Goal: Ask a question

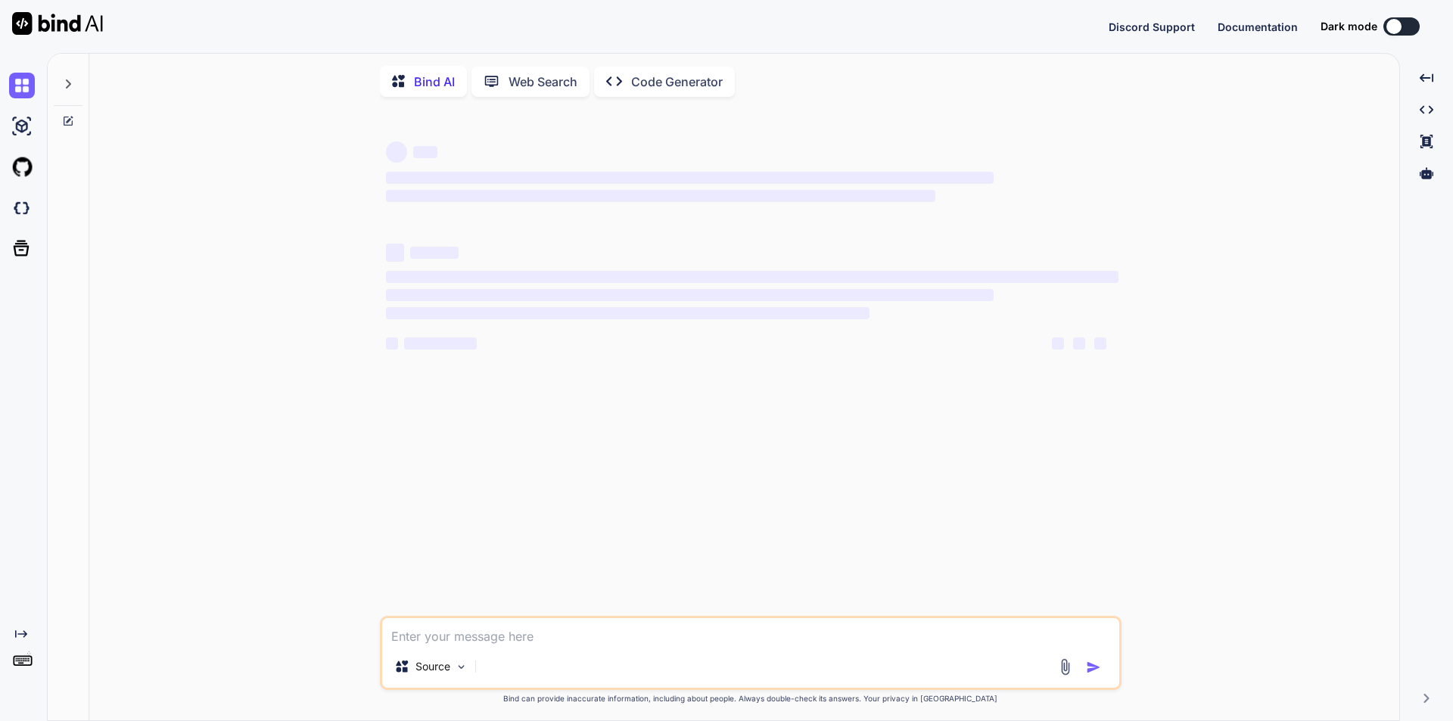
type textarea "x"
click at [522, 637] on textarea at bounding box center [750, 631] width 737 height 27
type textarea "openTime = businessOpenDaysPerWeek.FridayOpenTime; closeTime = businessOpenDays…"
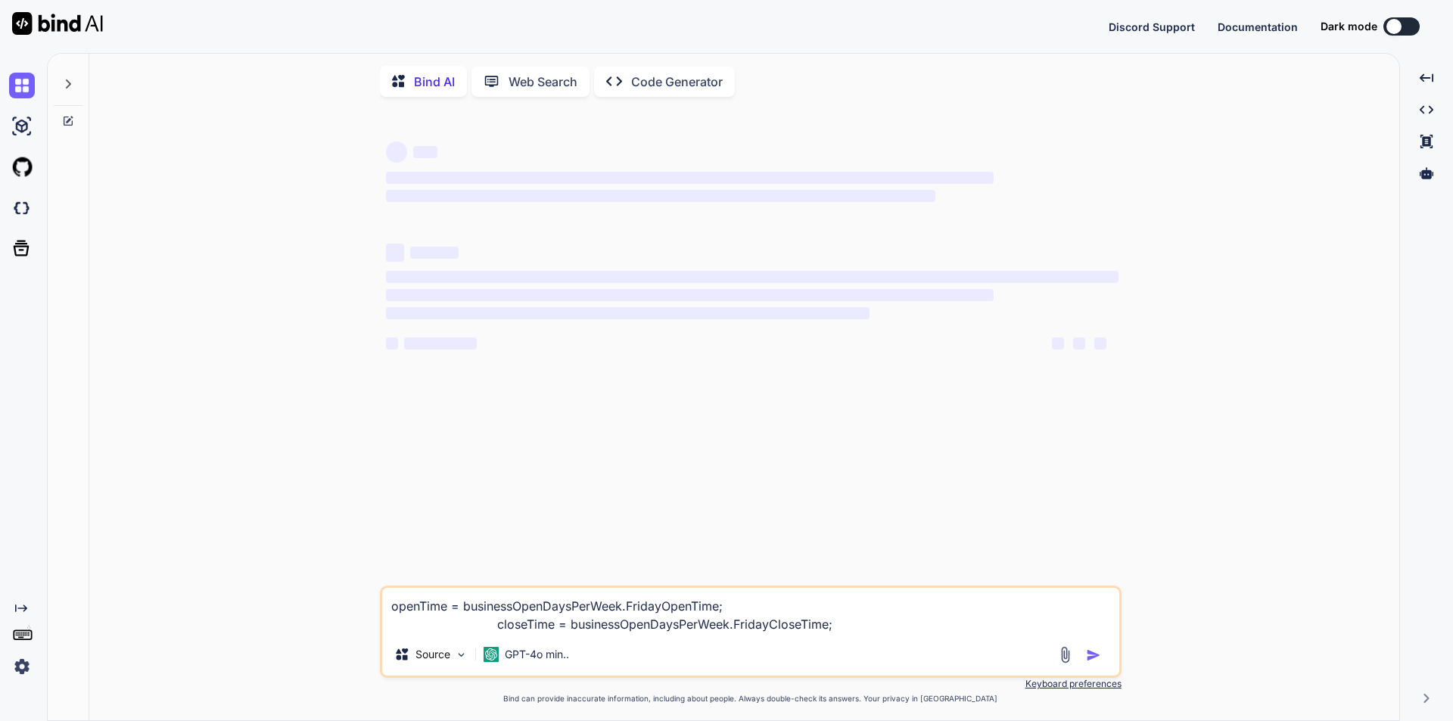
type textarea "x"
type textarea "openTime = businessOpenDaysPerWeek.FridayOpenTime; closeTime = businessOpenDays…"
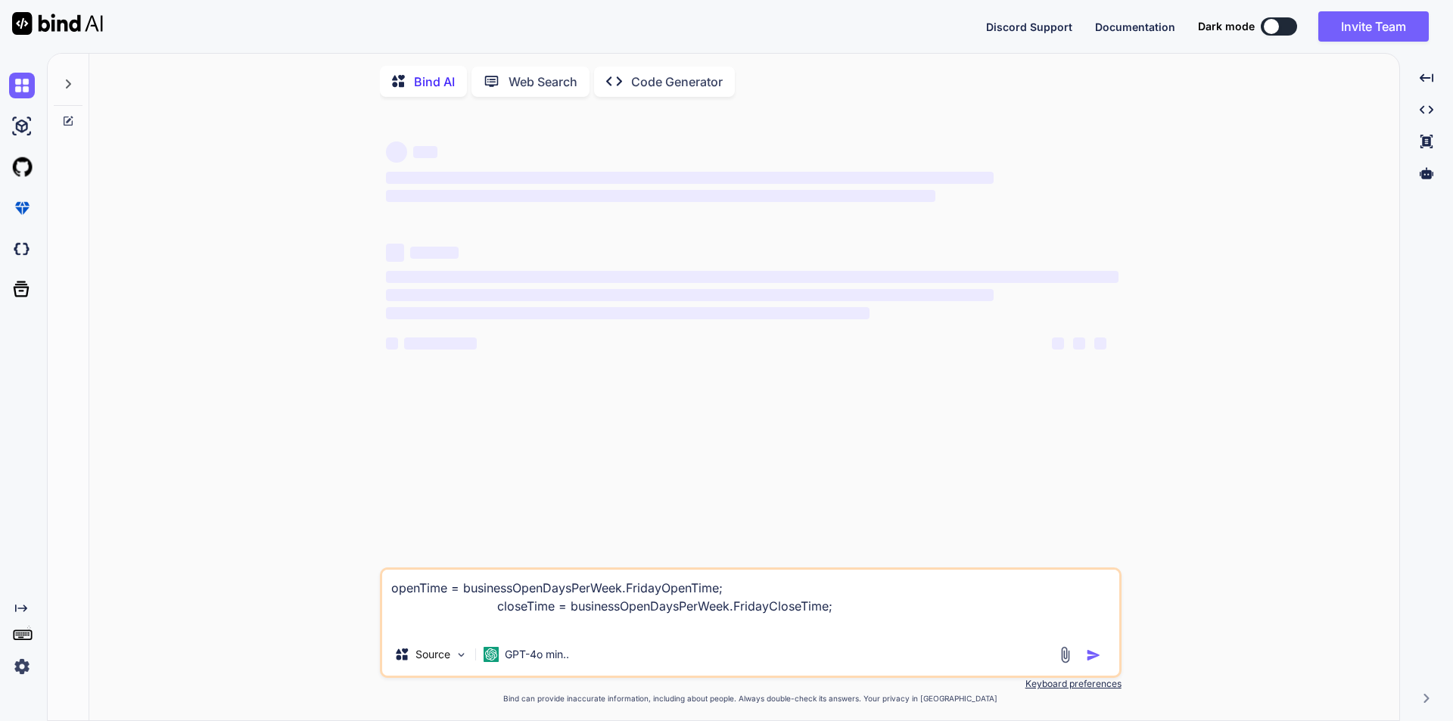
type textarea "x"
type textarea "openTime = businessOpenDaysPerWeek.FridayOpenTime; closeTime = businessOpenDays…"
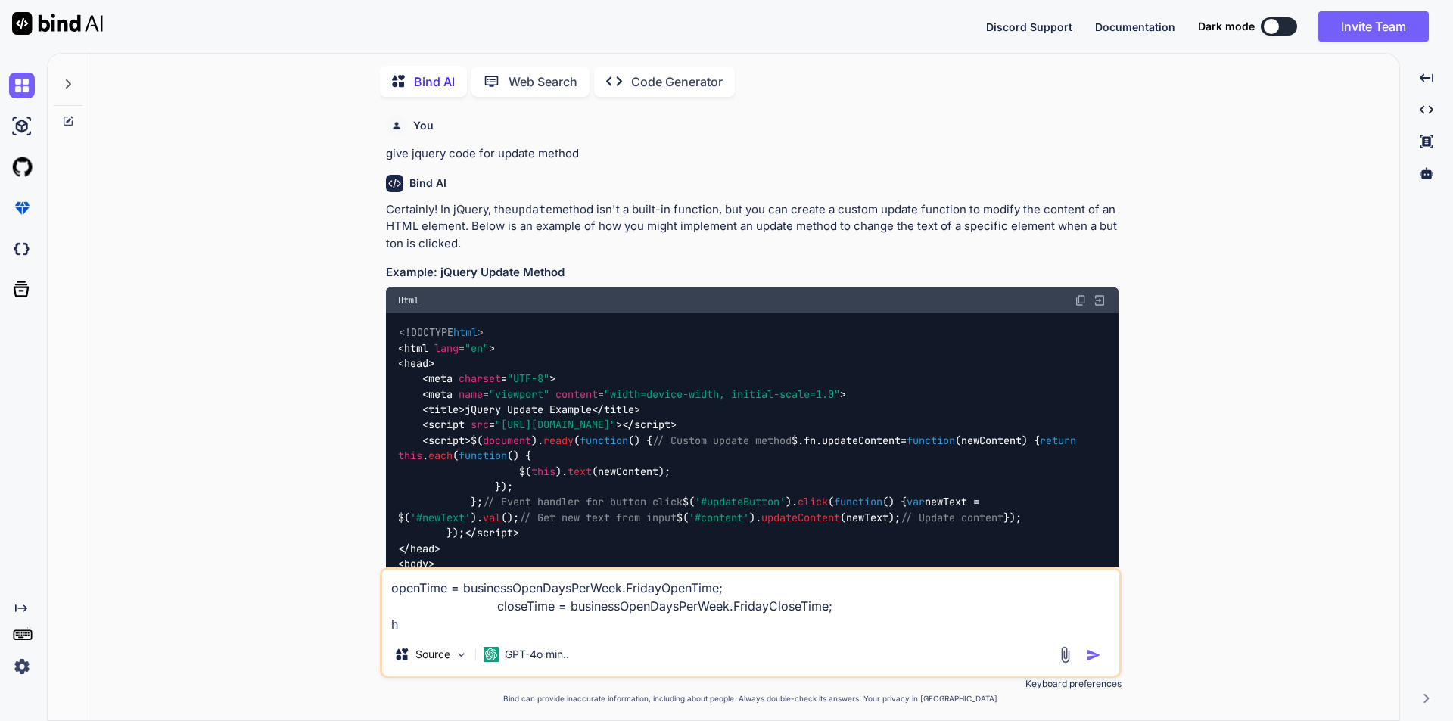
type textarea "x"
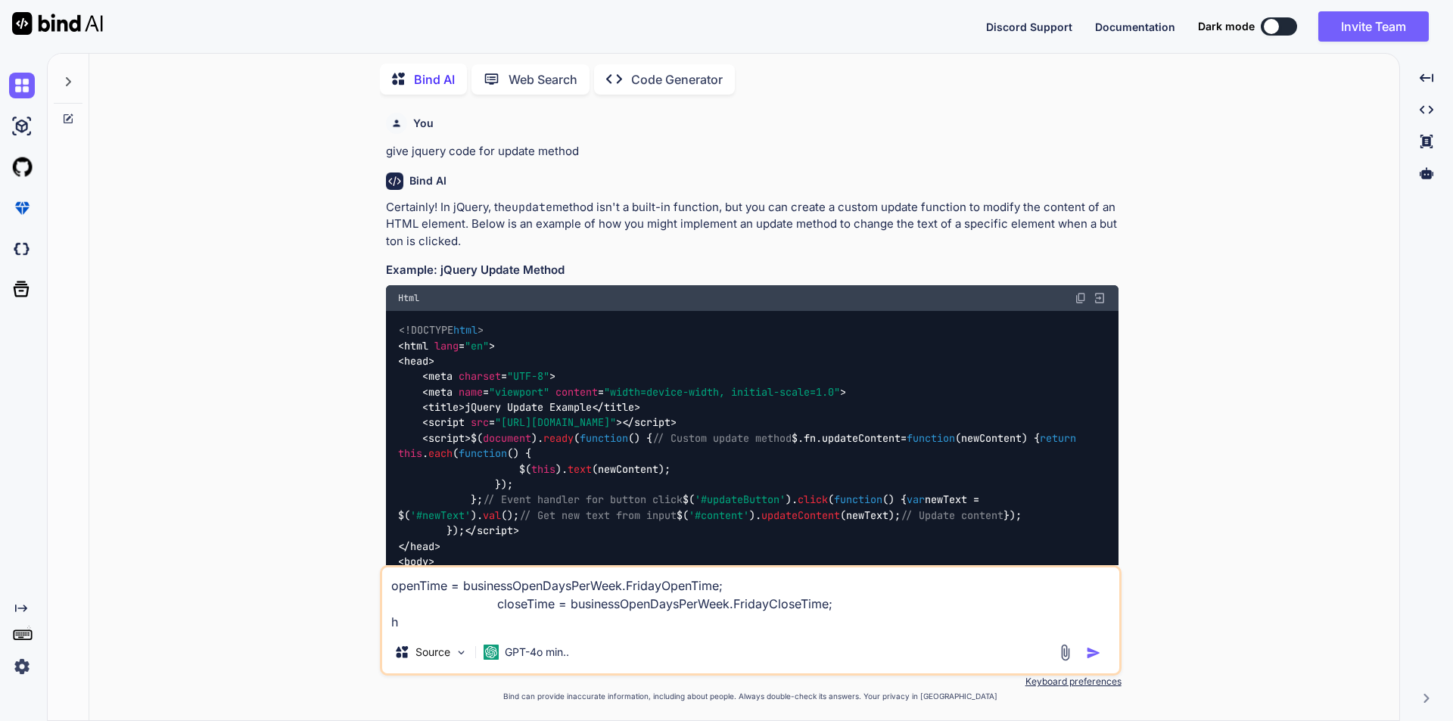
type textarea "openTime = businessOpenDaysPerWeek.FridayOpenTime; closeTime = businessOpenDays…"
type textarea "x"
type textarea "openTime = businessOpenDaysPerWeek.FridayOpenTime; closeTime = businessOpenDays…"
type textarea "x"
type textarea "openTime = businessOpenDaysPerWeek.FridayOpenTime; closeTime = businessOpenDays…"
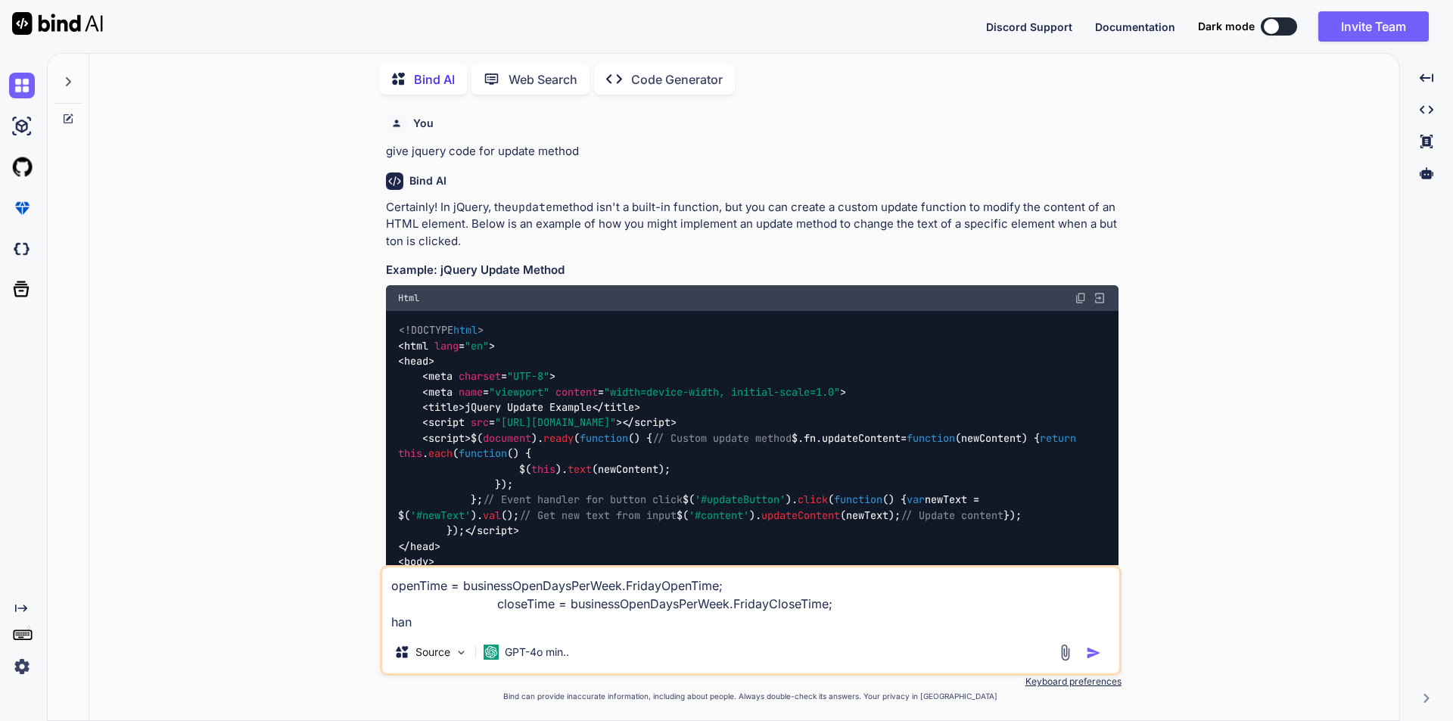
type textarea "x"
type textarea "openTime = businessOpenDaysPerWeek.FridayOpenTime; closeTime = businessOpenDays…"
type textarea "x"
type textarea "openTime = businessOpenDaysPerWeek.FridayOpenTime; closeTime = businessOpenDays…"
type textarea "x"
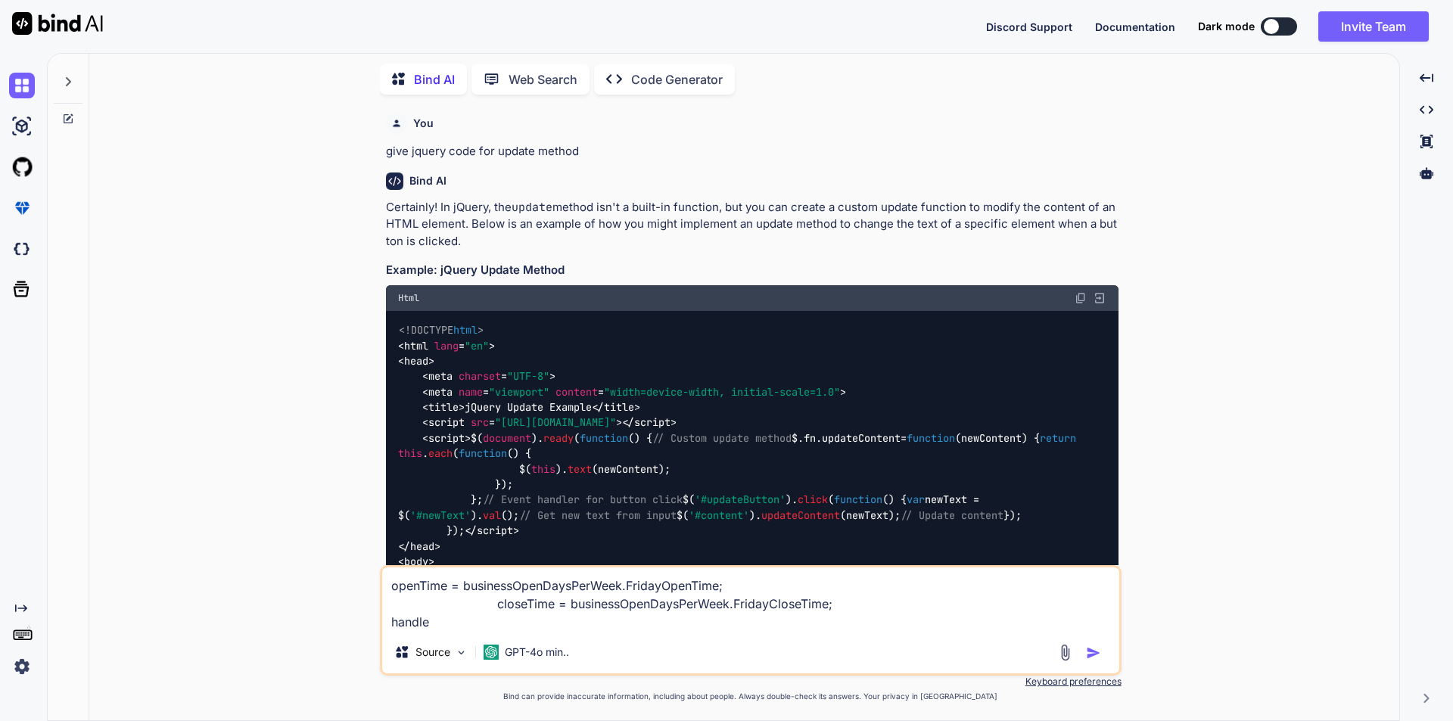
type textarea "openTime = businessOpenDaysPerWeek.FridayOpenTime; closeTime = businessOpenDays…"
type textarea "x"
type textarea "openTime = businessOpenDaysPerWeek.FridayOpenTime; closeTime = businessOpenDays…"
type textarea "x"
type textarea "openTime = businessOpenDaysPerWeek.FridayOpenTime; closeTime = businessOpenDays…"
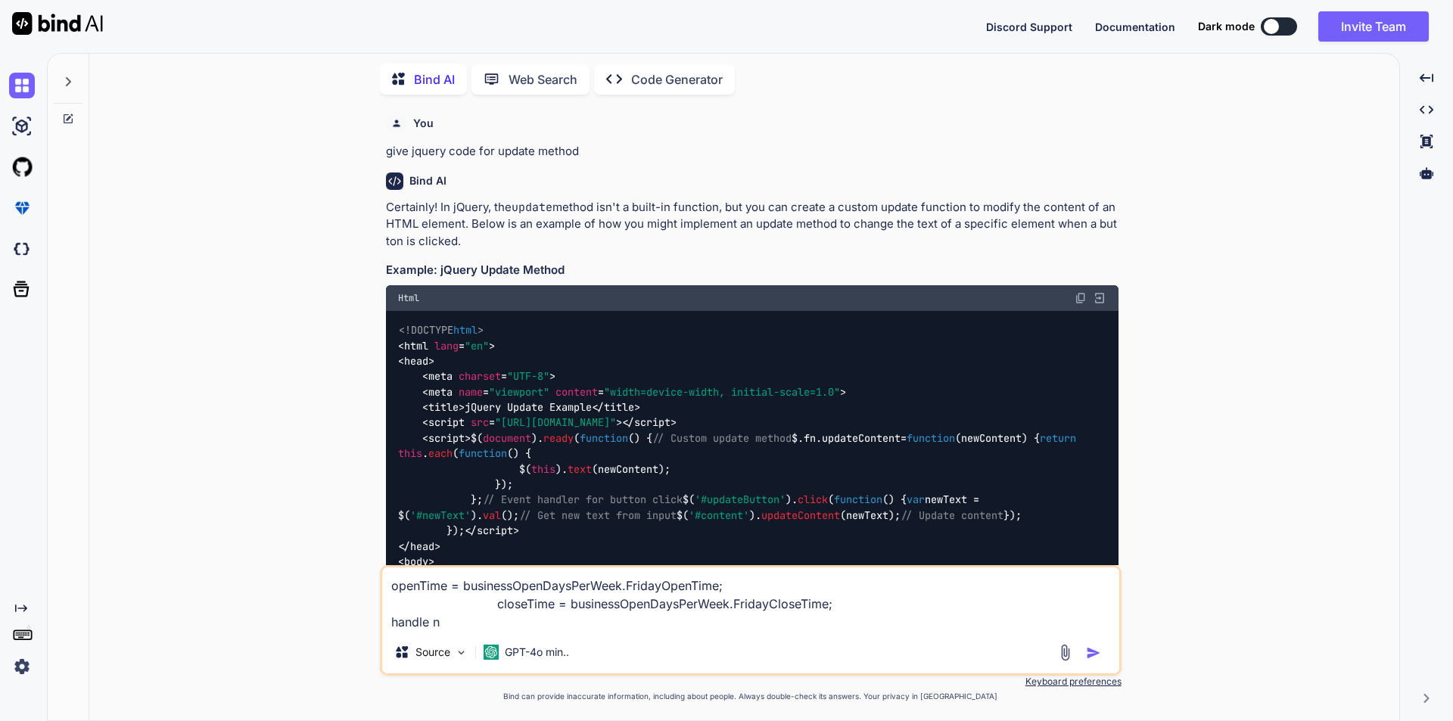
type textarea "x"
type textarea "openTime = businessOpenDaysPerWeek.FridayOpenTime; closeTime = businessOpenDays…"
type textarea "x"
type textarea "openTime = businessOpenDaysPerWeek.FridayOpenTime; closeTime = businessOpenDays…"
type textarea "x"
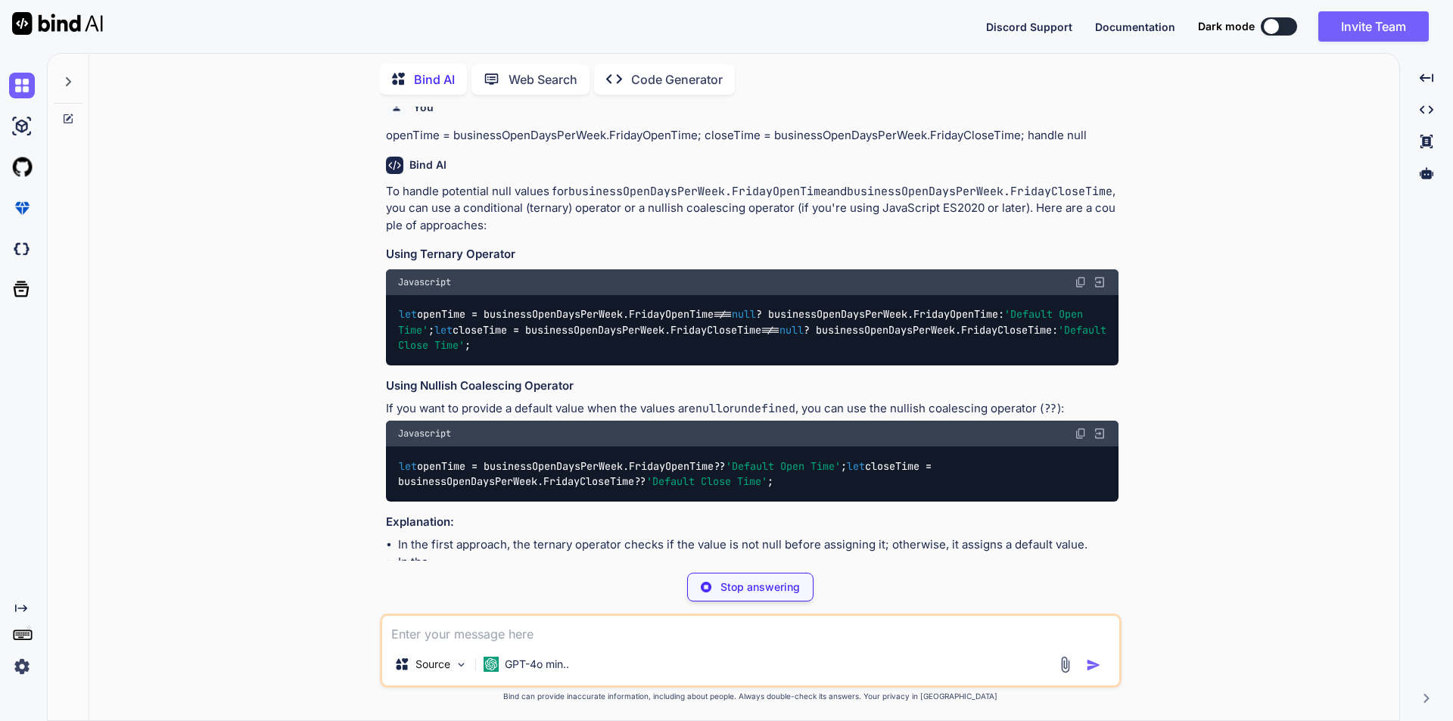
scroll to position [848, 0]
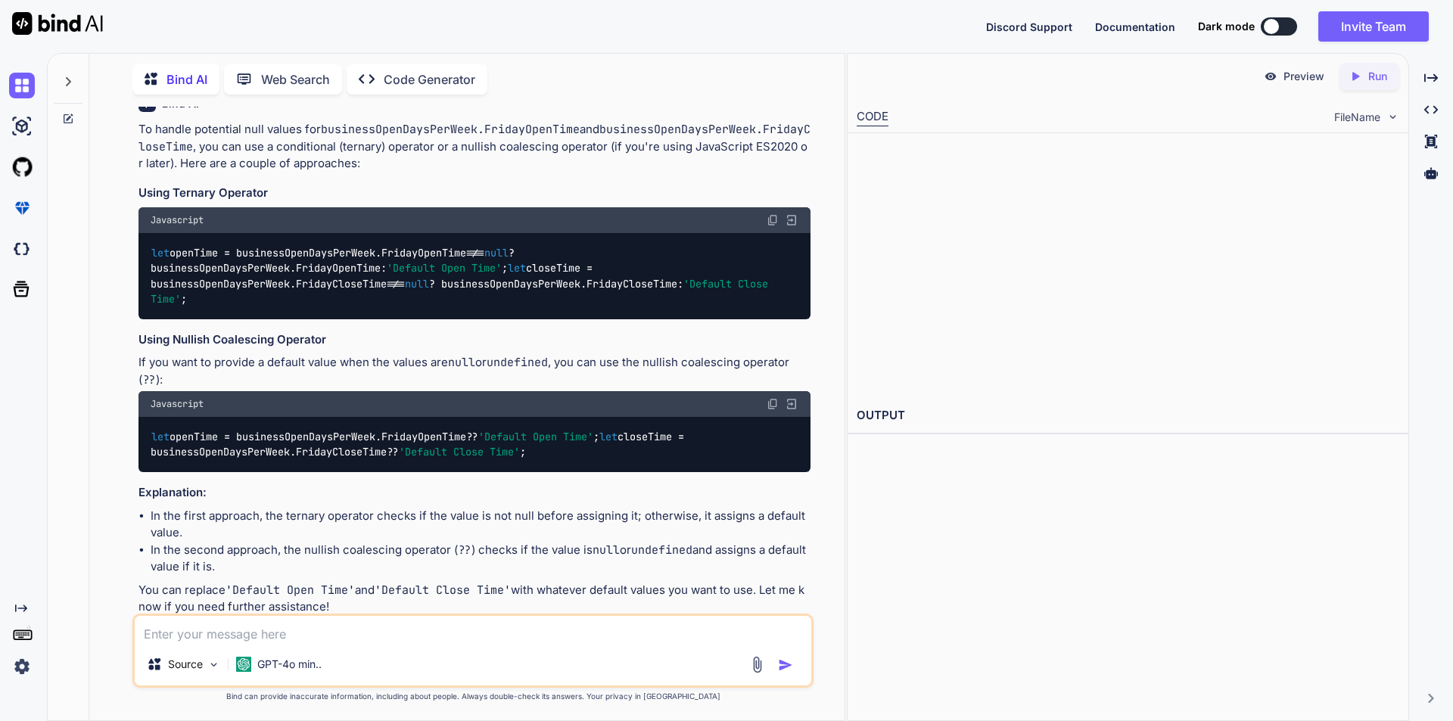
type textarea "x"
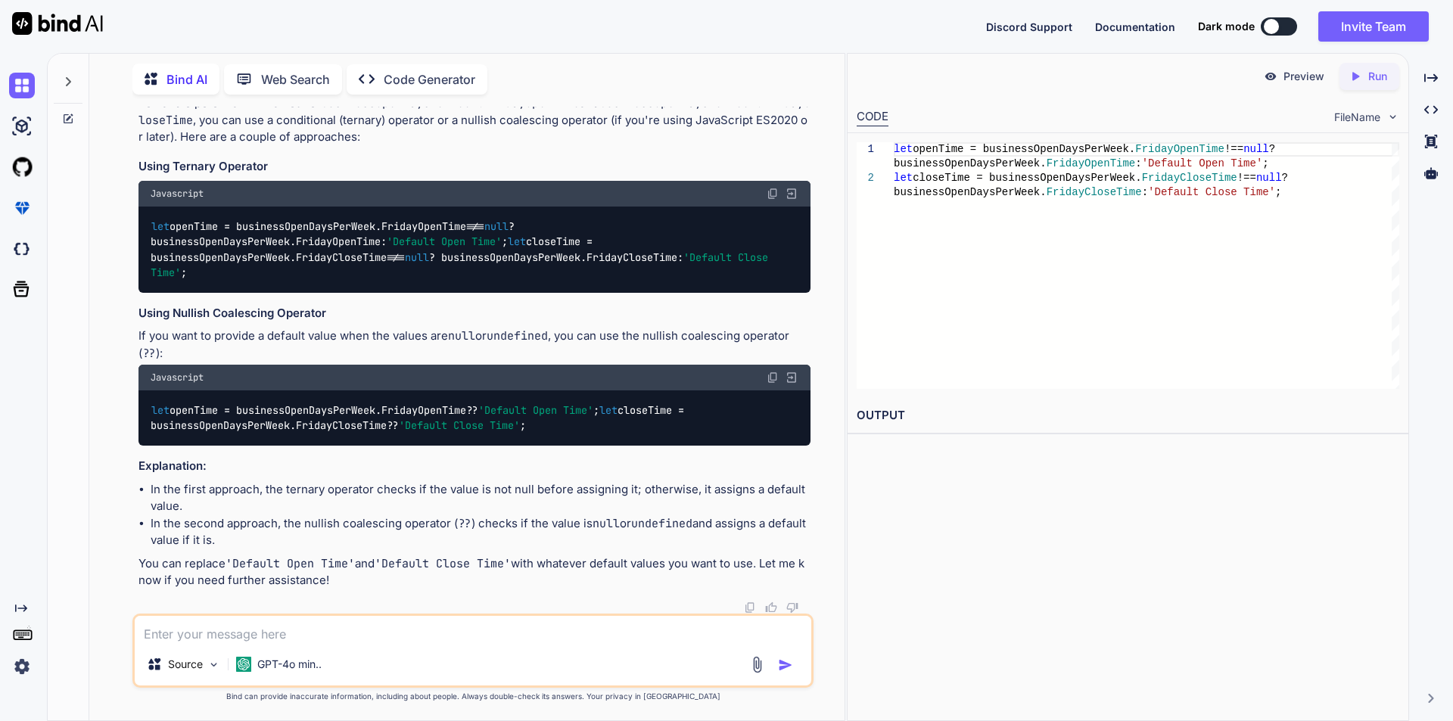
scroll to position [1013, 0]
click at [353, 625] on textarea at bounding box center [473, 629] width 677 height 27
paste textarea "System.NullReferenceException HResult=0x80004003 Message=Object reference not s…"
type textarea "System.NullReferenceException HResult=0x80004003 Message=Object reference not s…"
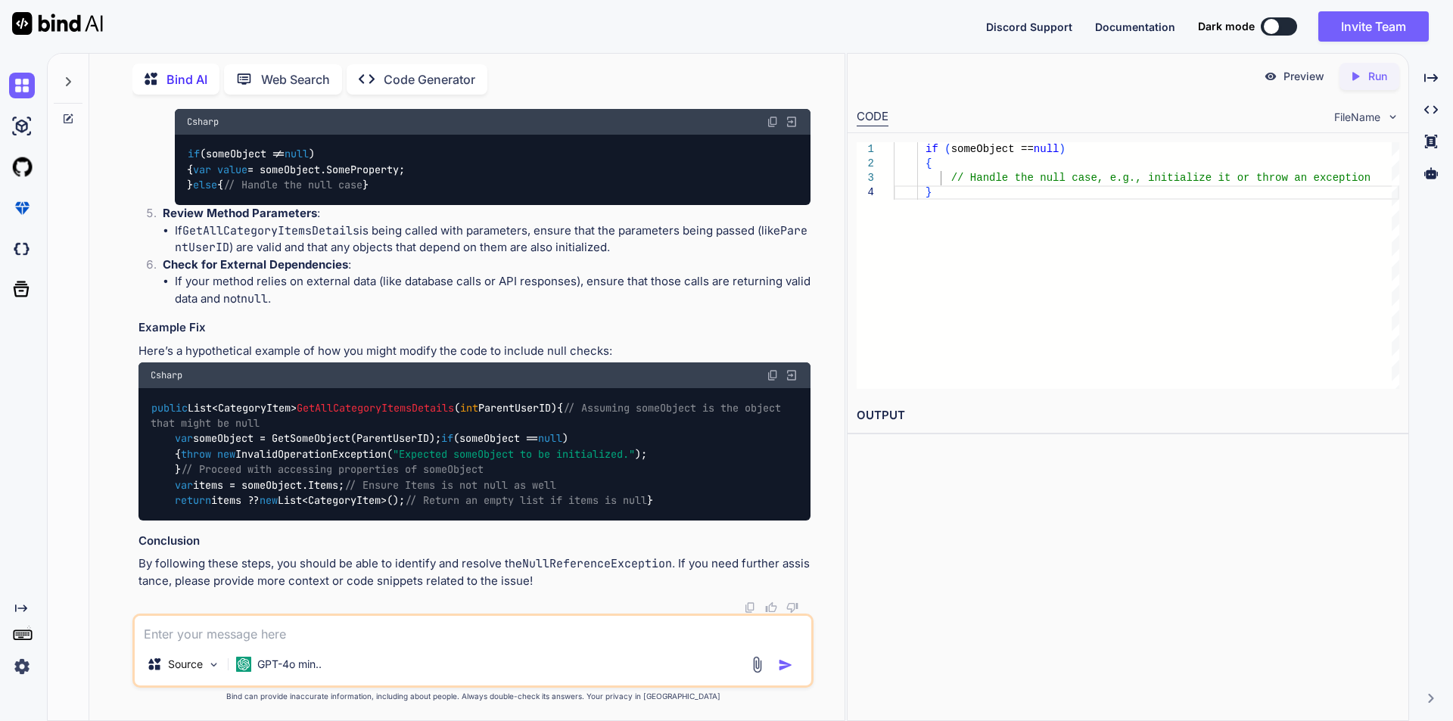
scroll to position [2266, 0]
